Goal: Navigation & Orientation: Find specific page/section

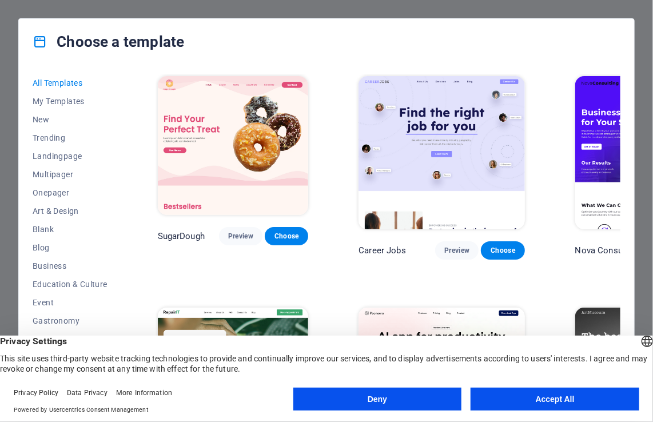
click at [558, 397] on button "Accept All" at bounding box center [555, 399] width 169 height 23
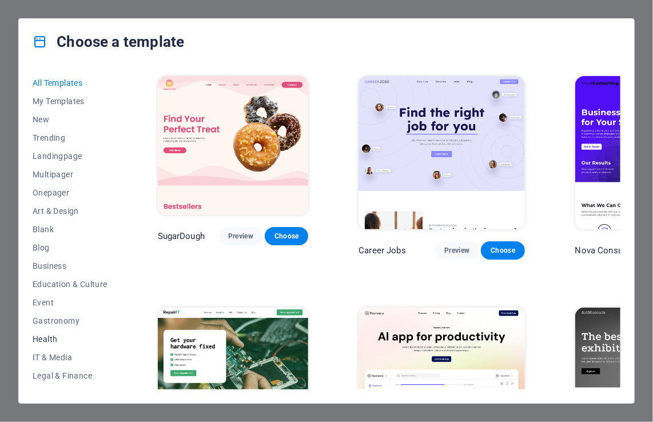
click at [46, 339] on span "Health" at bounding box center [70, 339] width 75 height 9
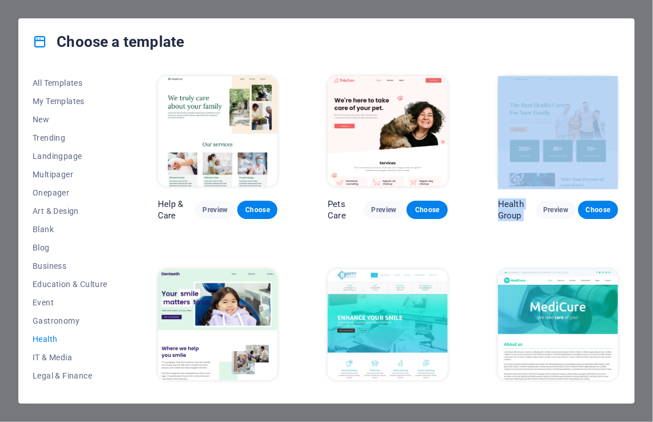
drag, startPoint x: 621, startPoint y: 150, endPoint x: 625, endPoint y: 214, distance: 64.2
click at [625, 214] on div "All Templates My Templates New Trending Landingpage Multipager Onepager Art & D…" at bounding box center [327, 234] width 616 height 339
click at [50, 263] on span "Business" at bounding box center [70, 265] width 75 height 9
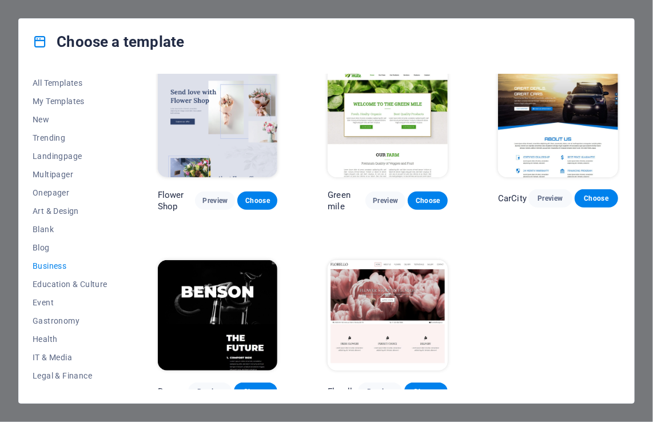
scroll to position [211, 0]
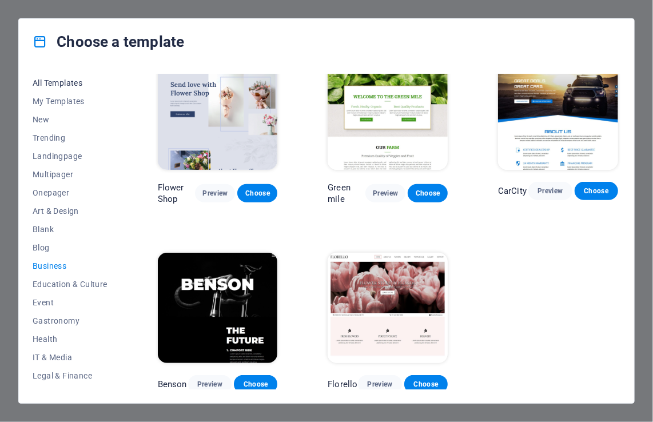
click at [55, 81] on span "All Templates" at bounding box center [70, 82] width 75 height 9
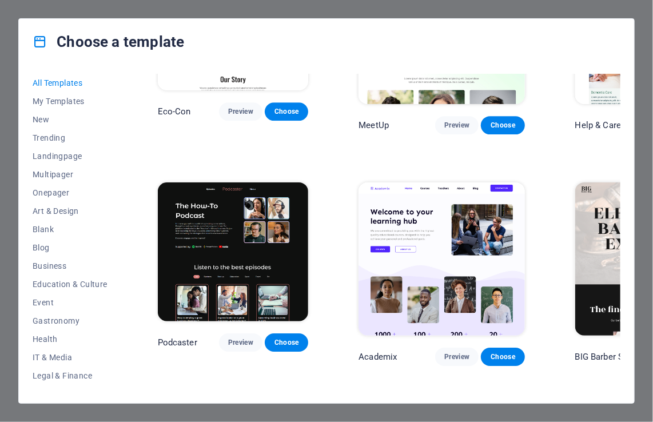
scroll to position [0, 0]
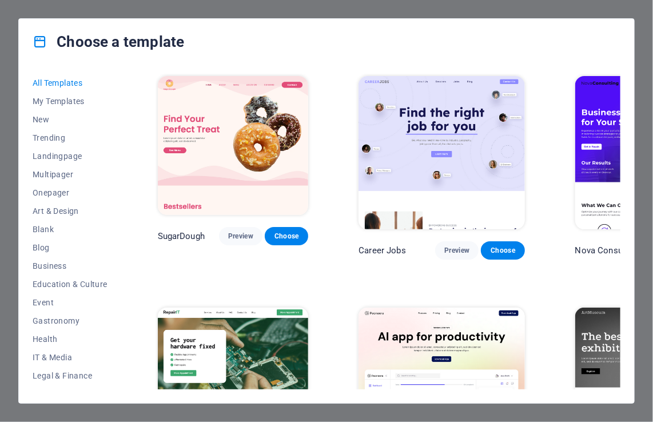
click at [621, 76] on div "All Templates My Templates New Trending Landingpage Multipager Onepager Art & D…" at bounding box center [327, 234] width 616 height 339
drag, startPoint x: 621, startPoint y: 77, endPoint x: 621, endPoint y: 89, distance: 12.0
click at [621, 89] on div "All Templates My Templates New Trending Landingpage Multipager Onepager Art & D…" at bounding box center [327, 234] width 616 height 339
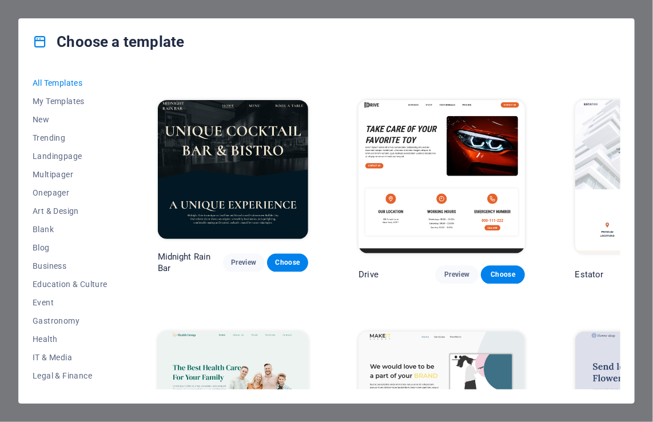
scroll to position [2507, 0]
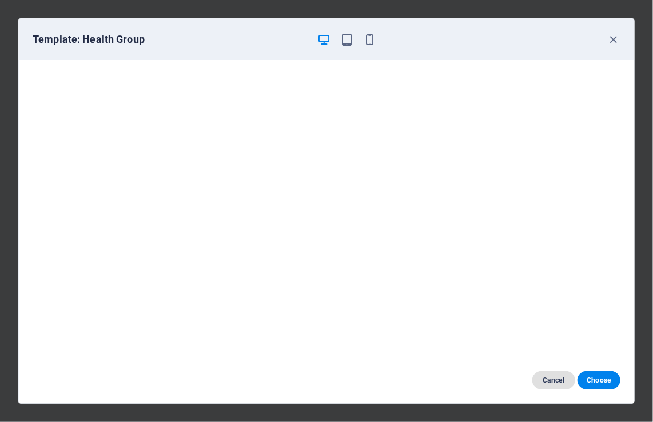
click at [555, 380] on span "Cancel" at bounding box center [554, 380] width 25 height 9
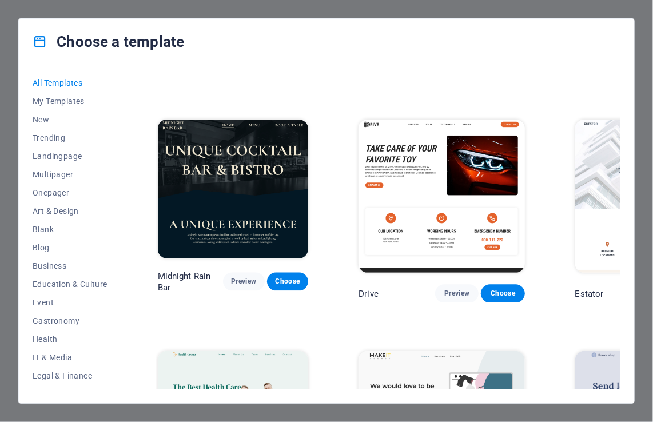
click at [45, 11] on div "Choose a template All Templates My Templates New Trending Landingpage Multipage…" at bounding box center [326, 211] width 653 height 422
